Goal: Transaction & Acquisition: Book appointment/travel/reservation

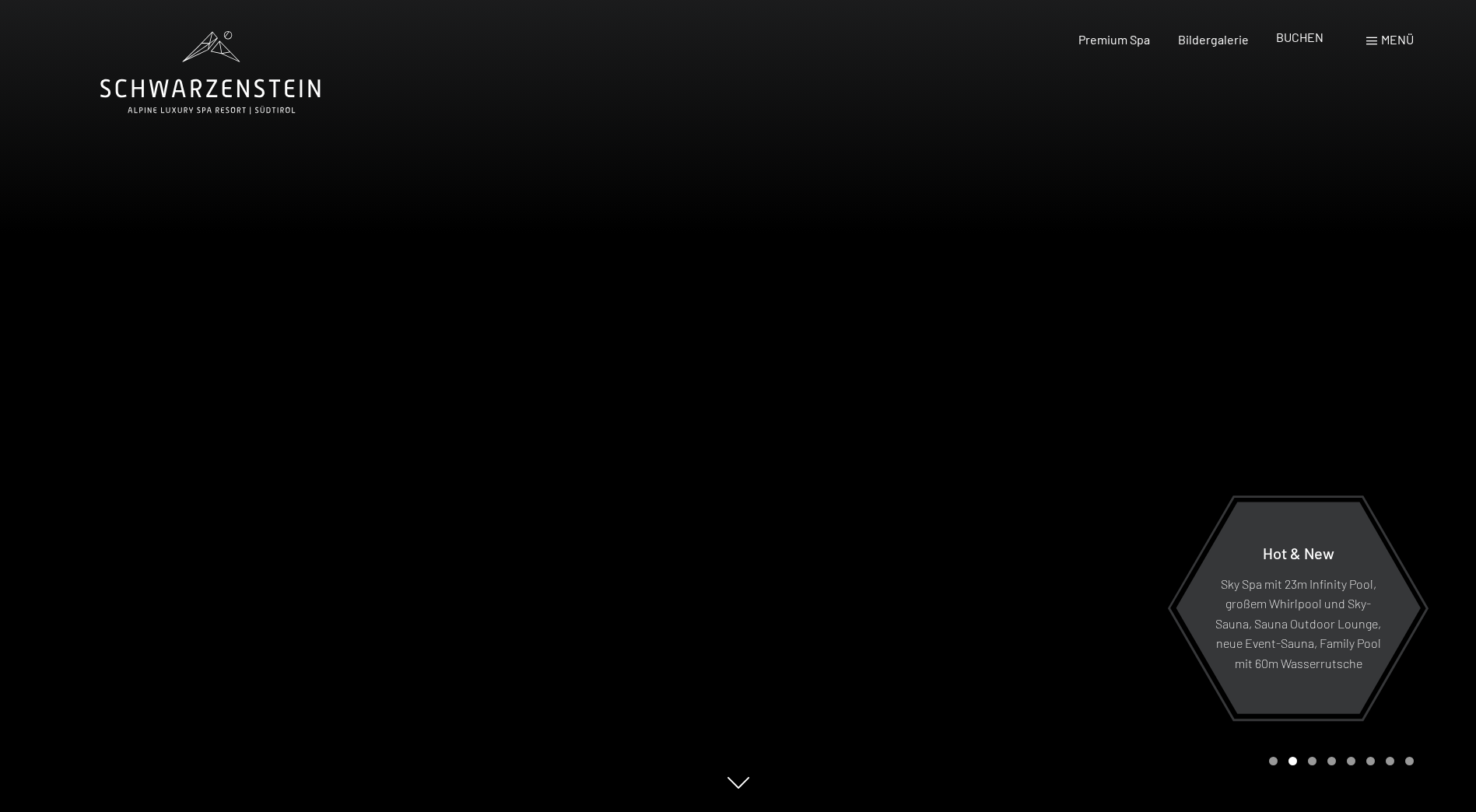
click at [1302, 43] on span "BUCHEN" at bounding box center [1300, 37] width 48 height 15
click at [1308, 38] on span "BUCHEN" at bounding box center [1300, 37] width 48 height 15
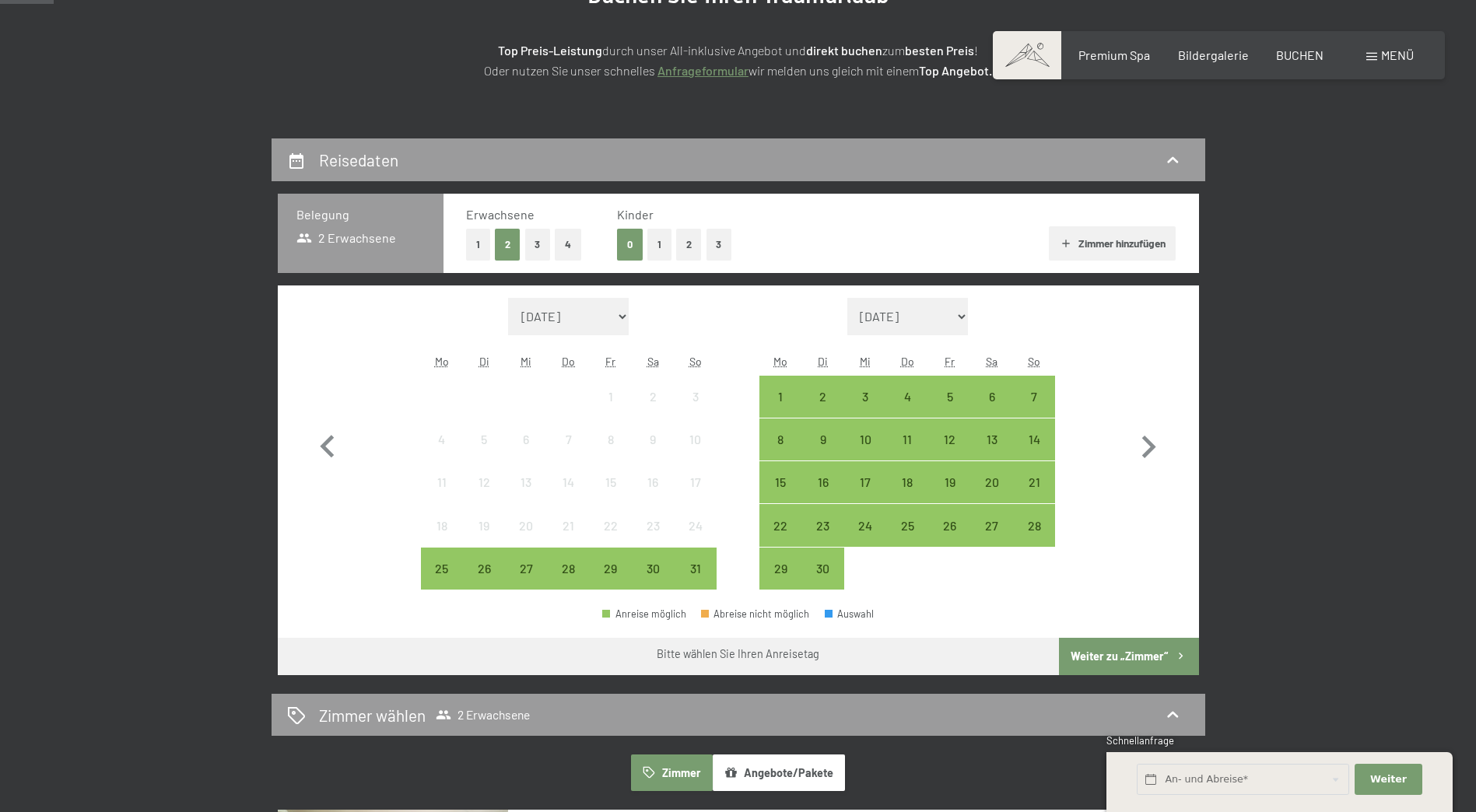
scroll to position [233, 0]
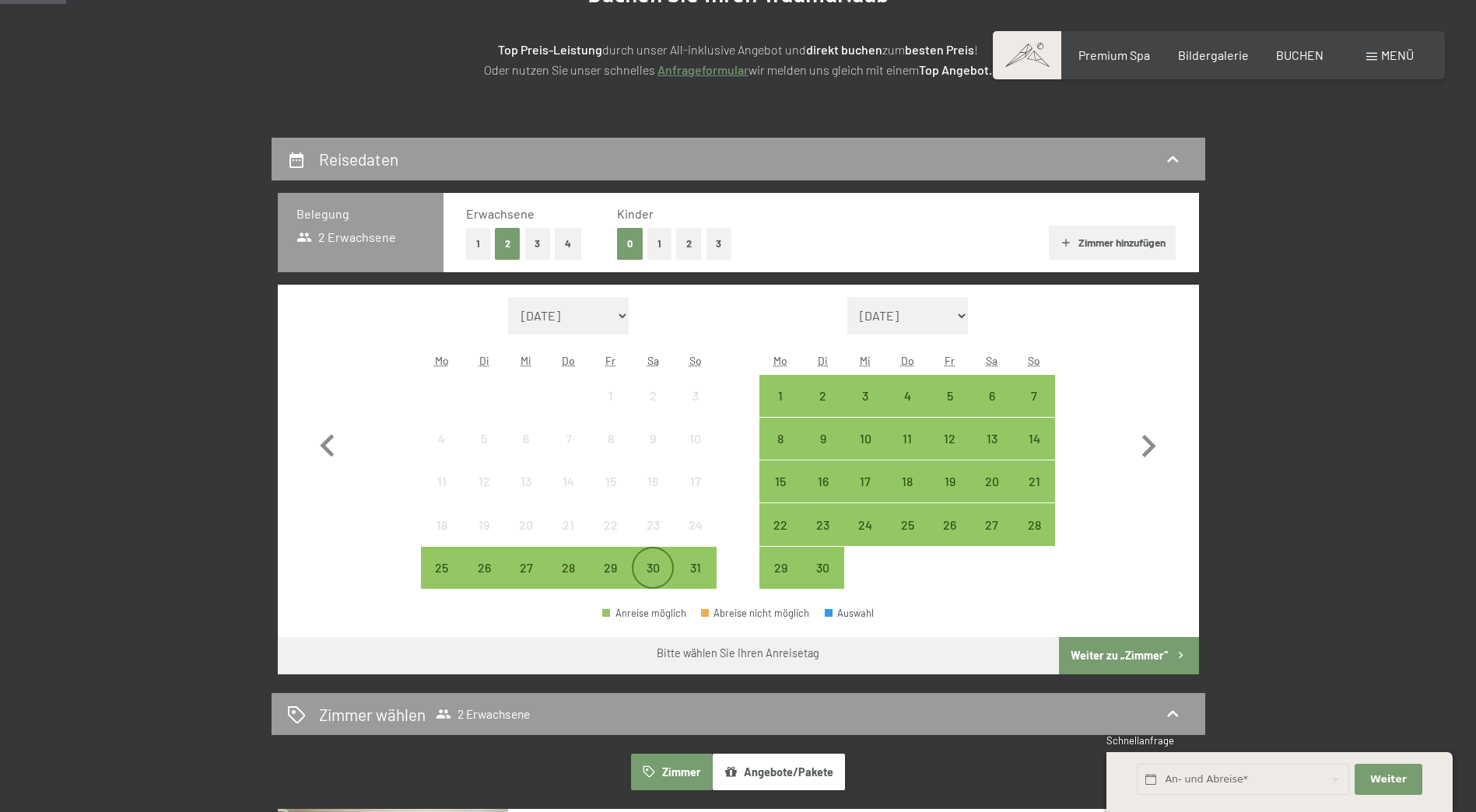
click at [660, 566] on div "30" at bounding box center [652, 581] width 39 height 39
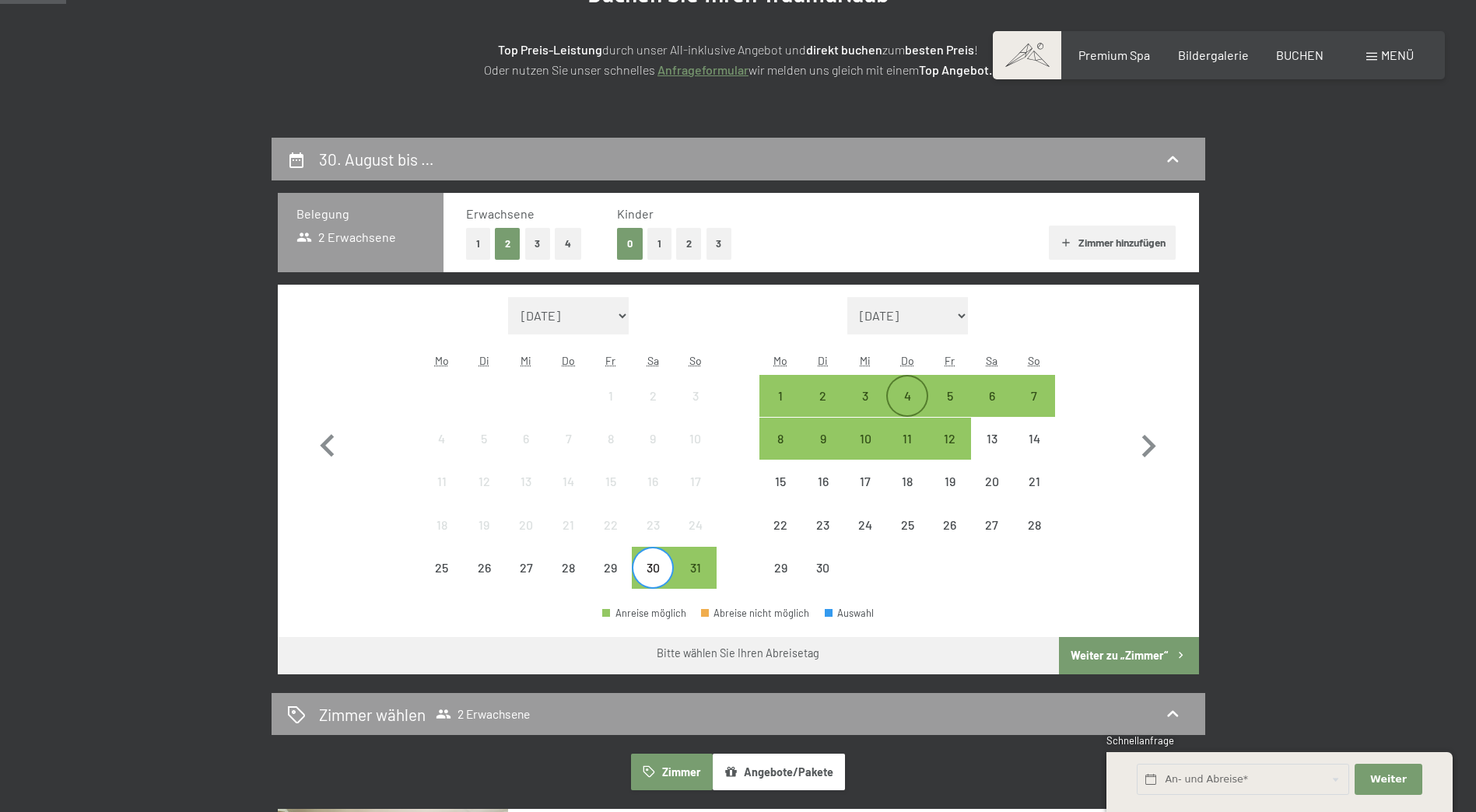
click at [900, 388] on div "4" at bounding box center [907, 396] width 39 height 39
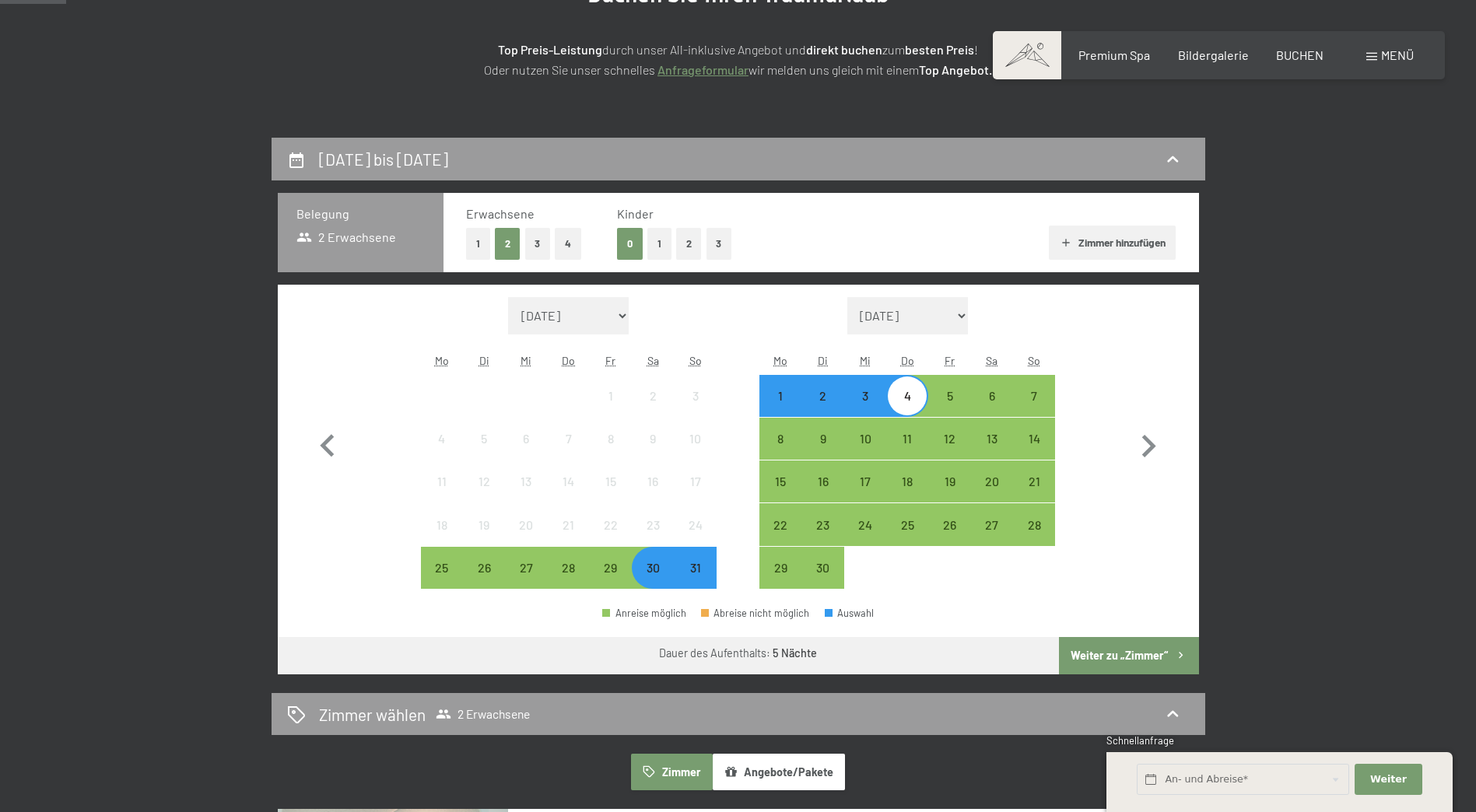
click at [1106, 659] on button "Weiter zu „Zimmer“" at bounding box center [1128, 656] width 140 height 38
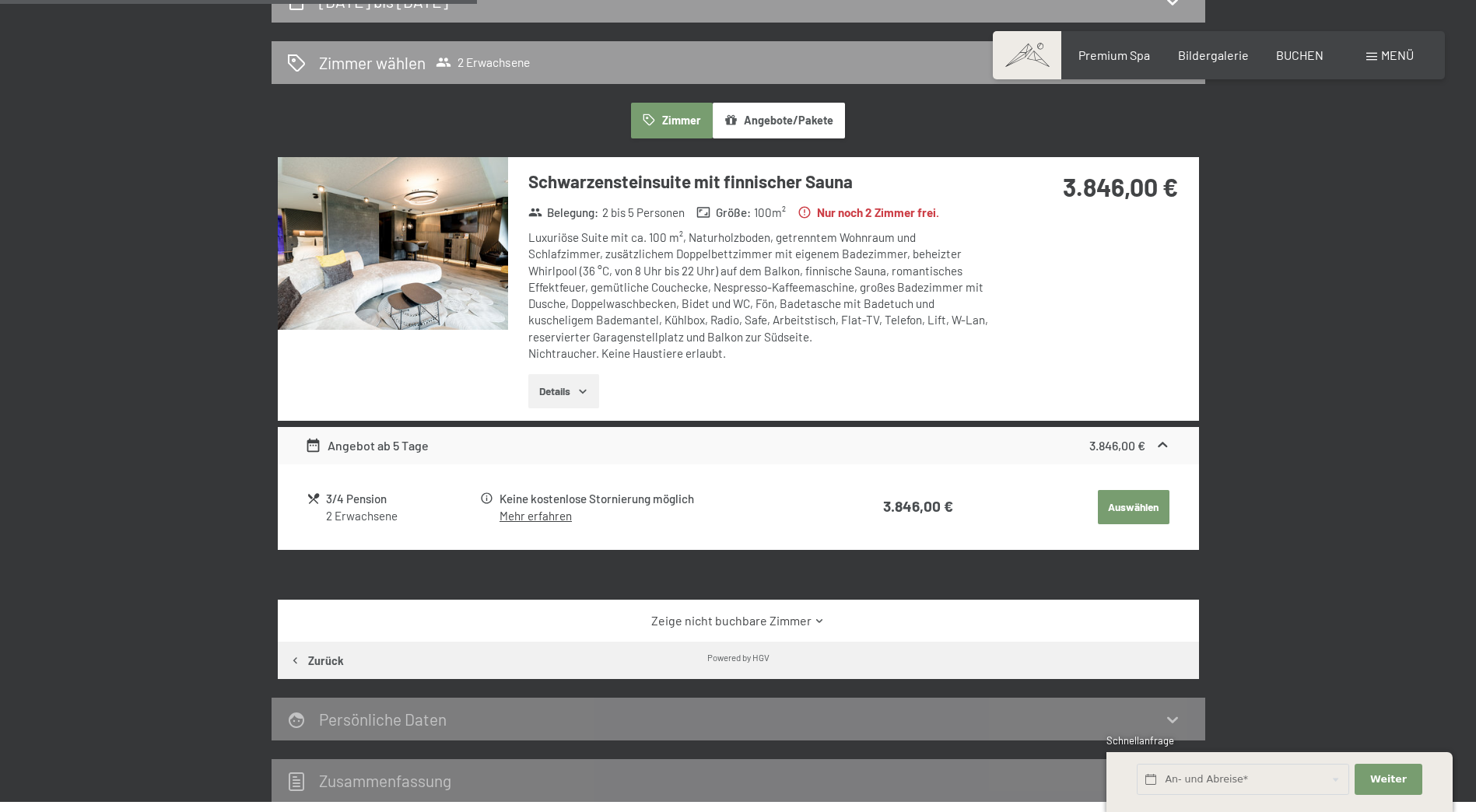
scroll to position [138, 0]
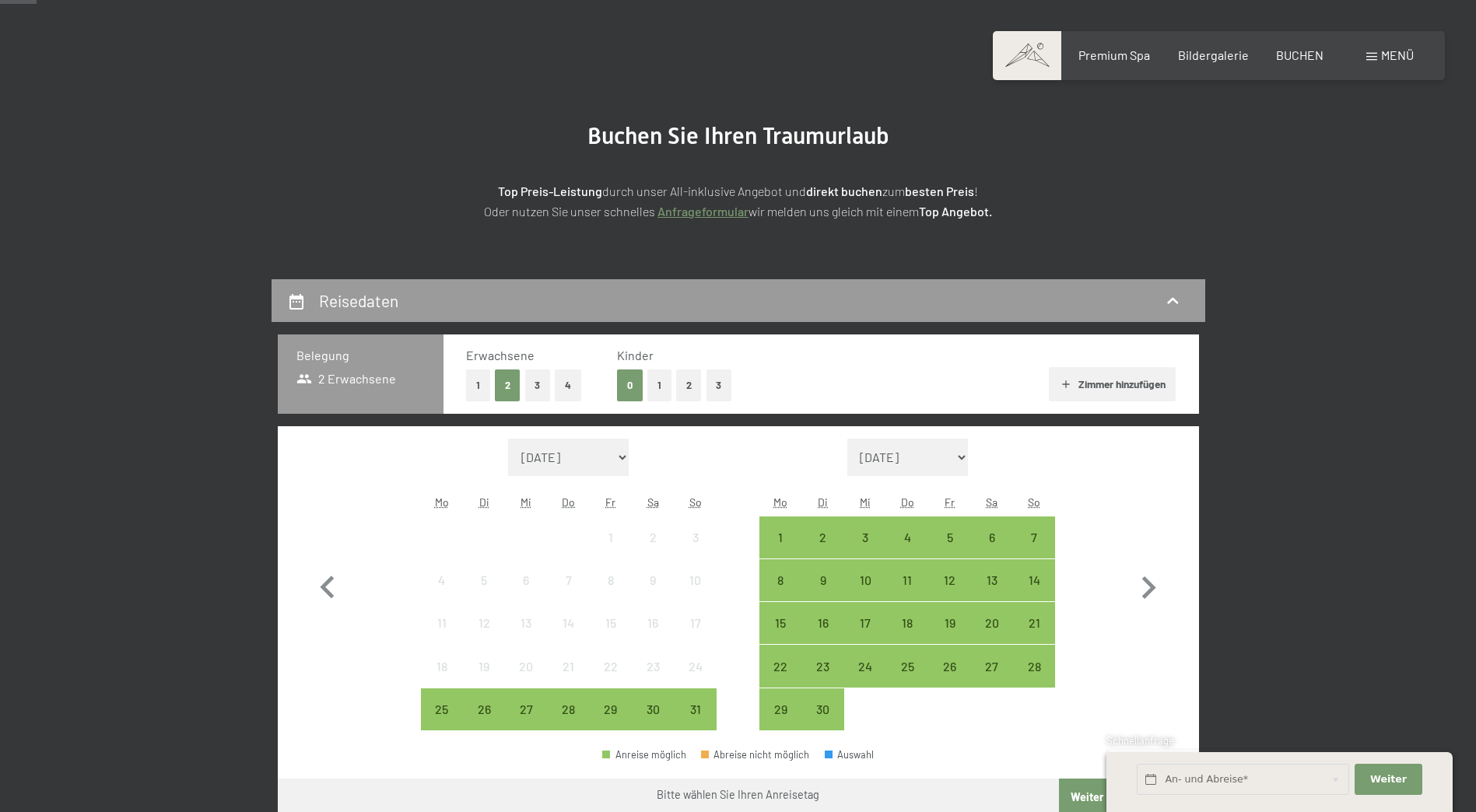
scroll to position [311, 0]
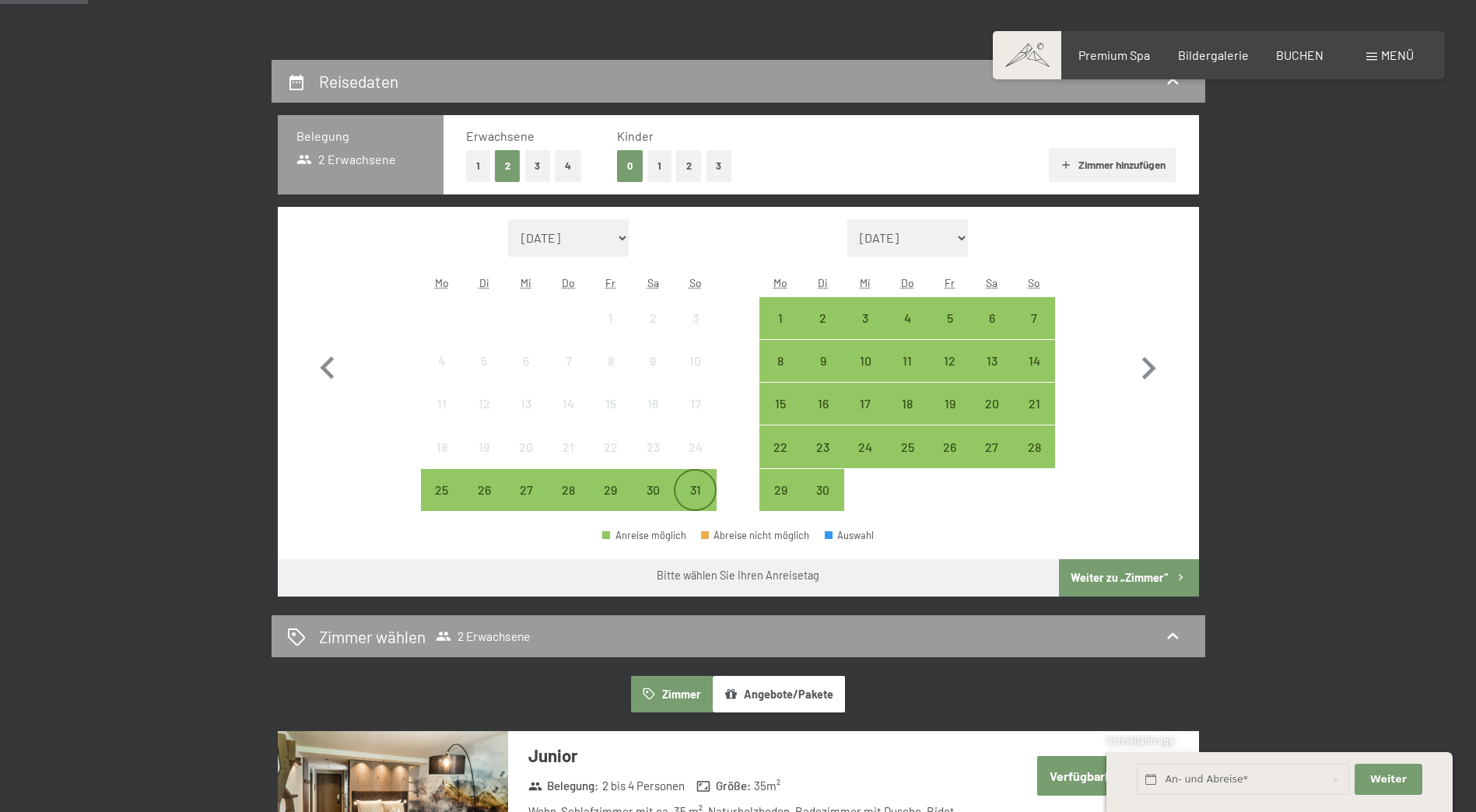
click at [692, 487] on div "31" at bounding box center [695, 503] width 39 height 39
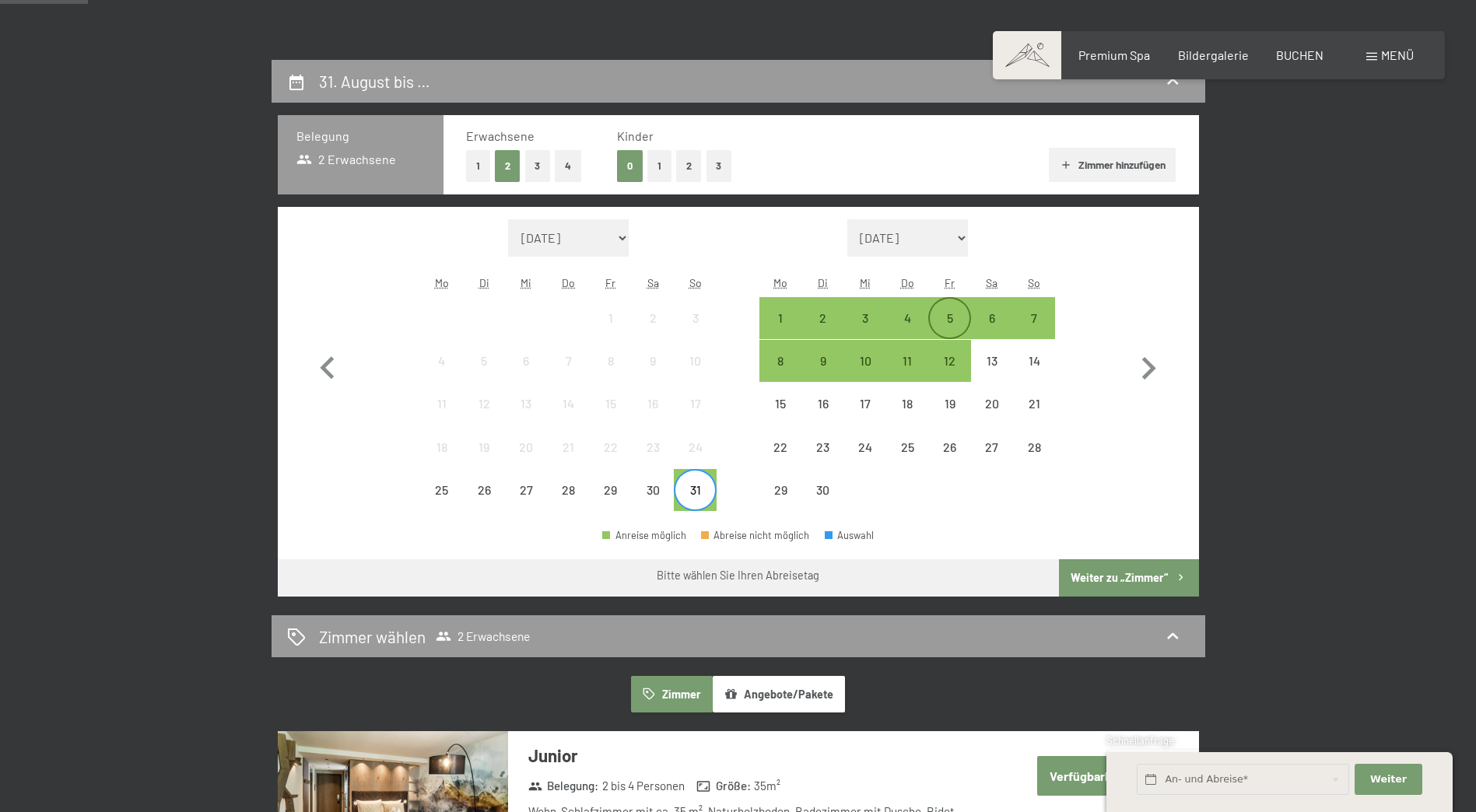
click at [948, 319] on div "5" at bounding box center [949, 331] width 39 height 39
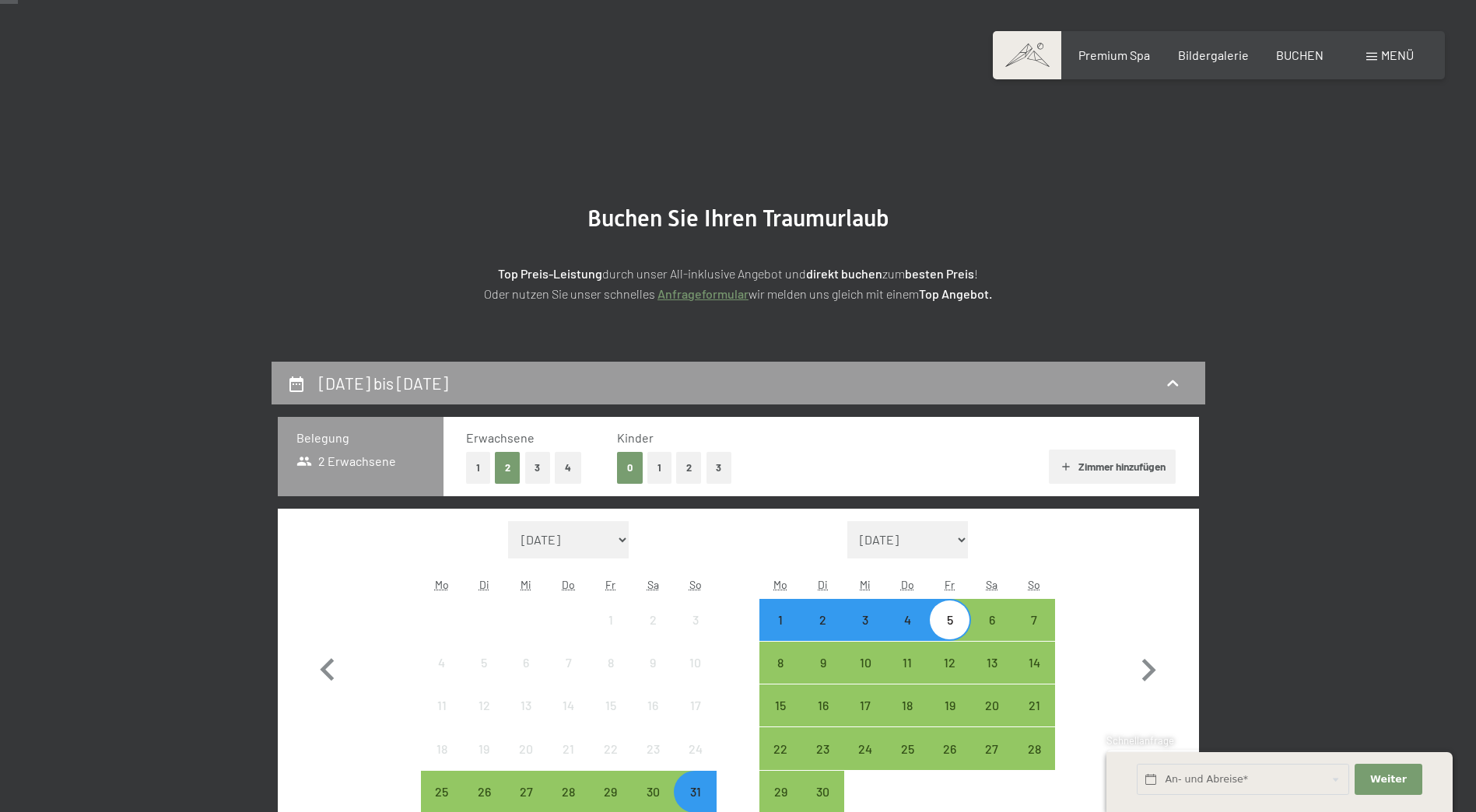
scroll to position [0, 0]
